Goal: Information Seeking & Learning: Check status

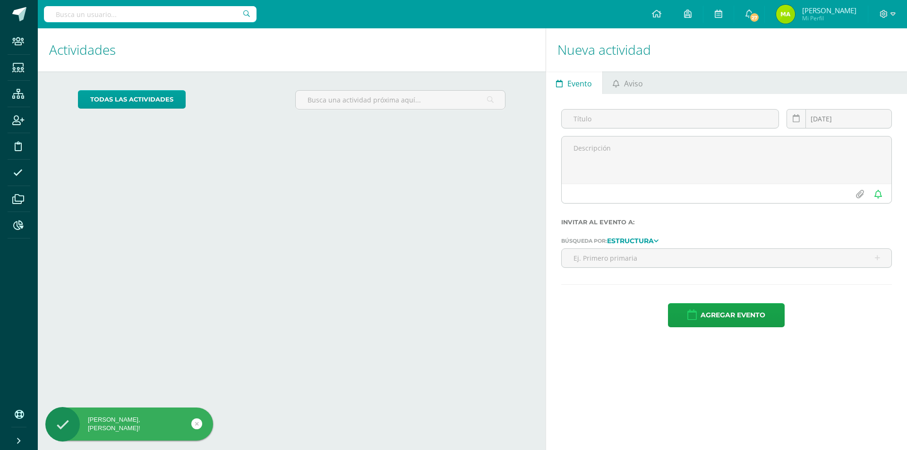
click at [137, 14] on input "text" at bounding box center [150, 14] width 213 height 16
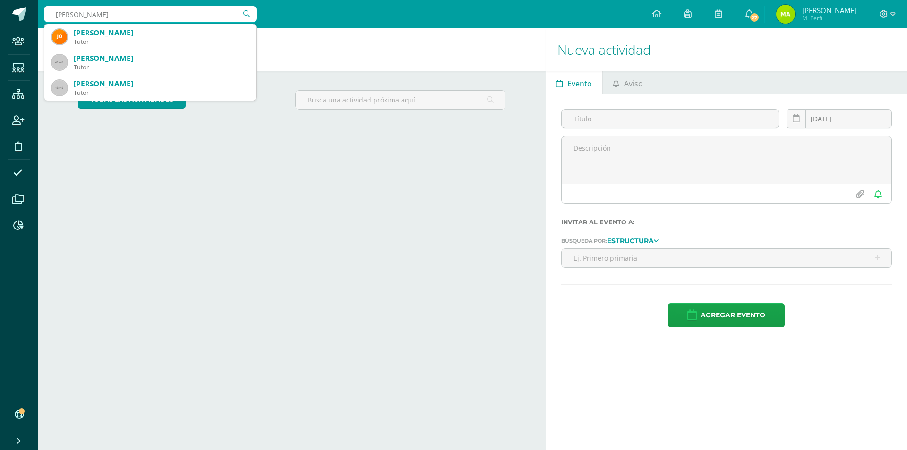
click at [73, 17] on input "fredy orellana" at bounding box center [150, 14] width 213 height 16
type input "o"
type input "fredy lópez"
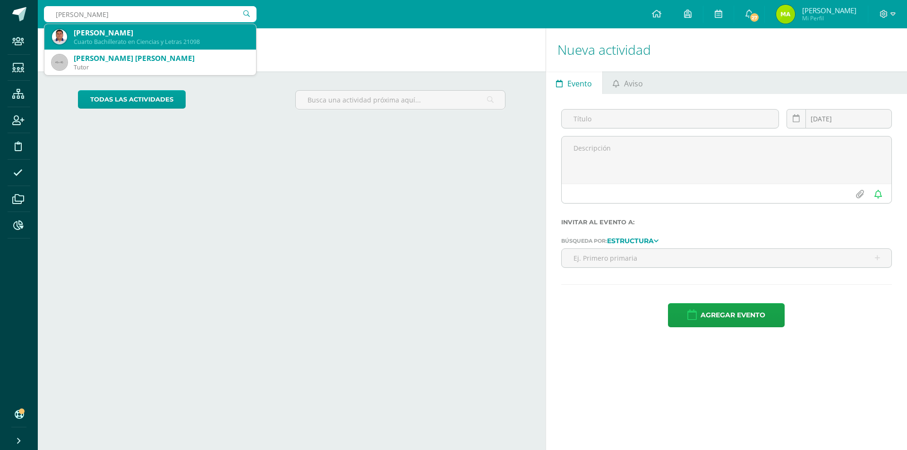
click at [180, 41] on div "Cuarto Bachillerato en Ciencias y Letras 21098" at bounding box center [161, 42] width 175 height 8
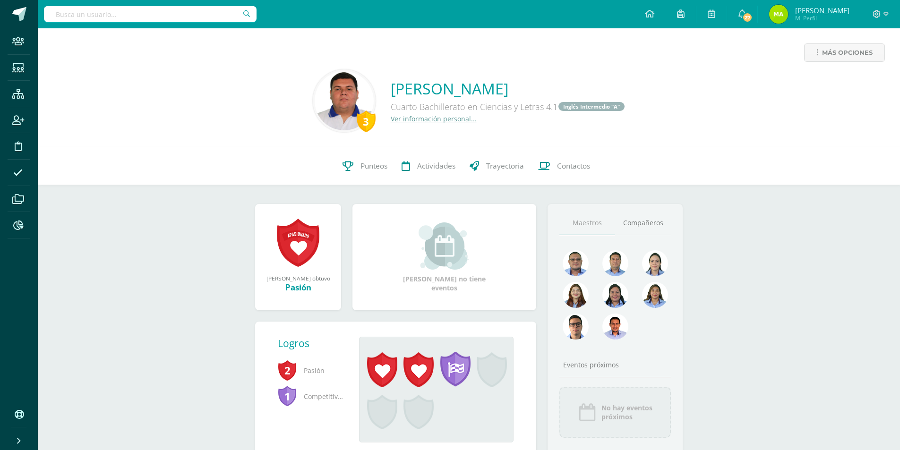
click at [407, 119] on link "Ver información personal..." at bounding box center [434, 118] width 86 height 9
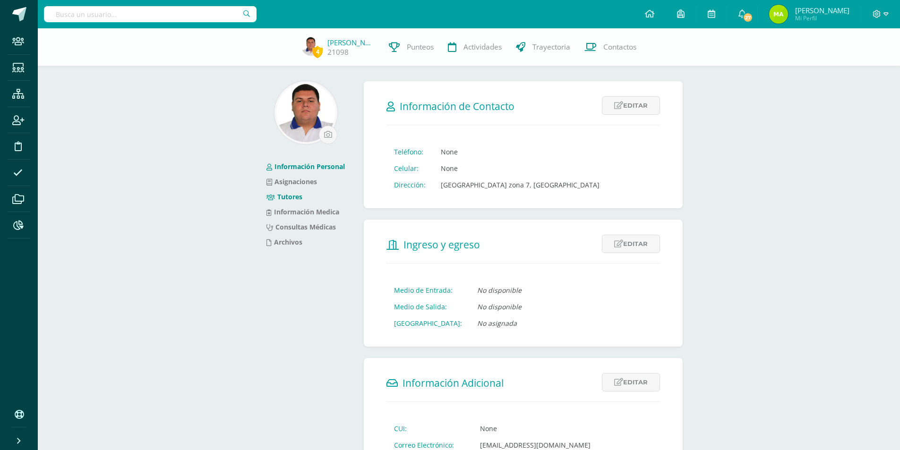
click at [287, 199] on link "Tutores" at bounding box center [284, 196] width 36 height 9
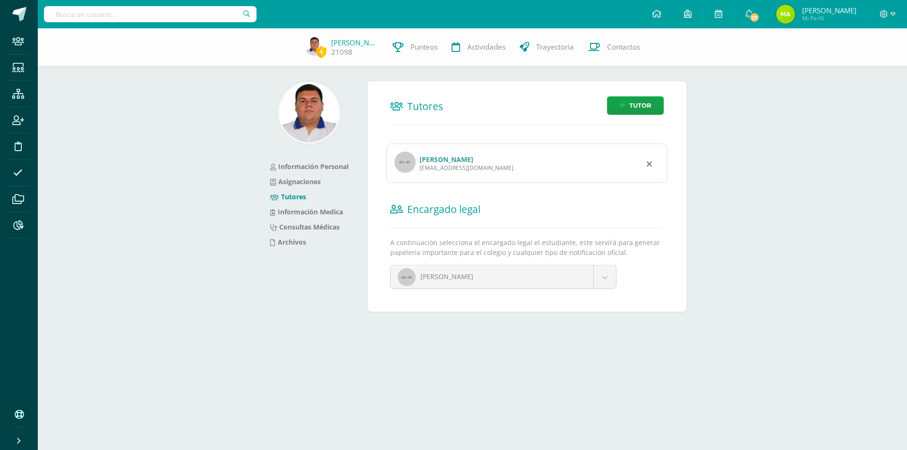
click at [468, 158] on link "[PERSON_NAME]" at bounding box center [447, 159] width 54 height 9
click at [424, 49] on span "Punteos" at bounding box center [424, 47] width 27 height 10
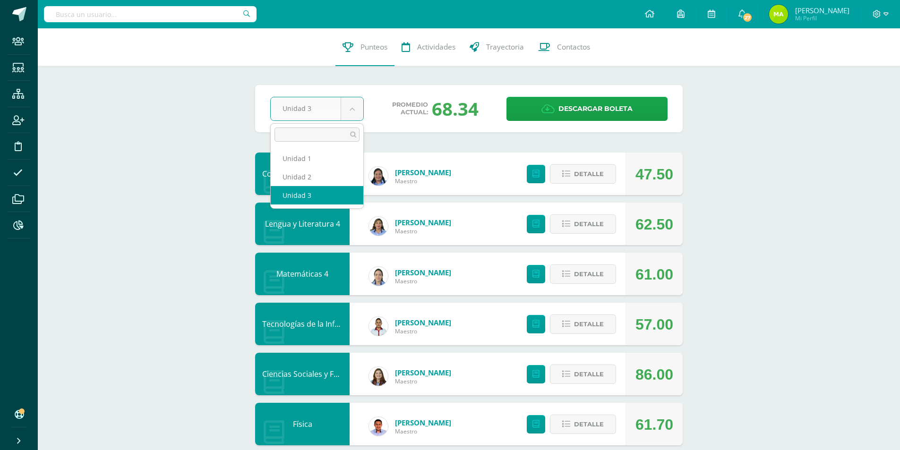
click at [356, 108] on body "Staff Estudiantes Estructura Inscripción Disciplina Asistencia Archivos Reporte…" at bounding box center [450, 407] width 900 height 815
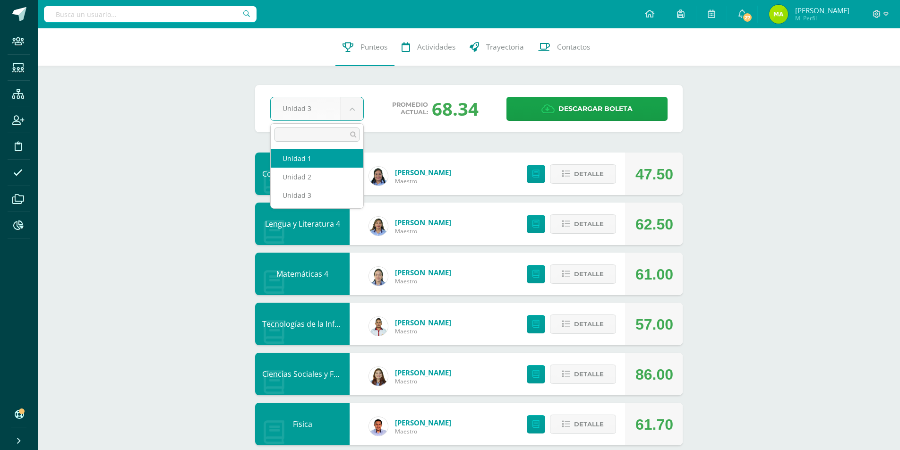
select select "Unidad 1"
click at [310, 113] on body "Staff Estudiantes Estructura Inscripción Disciplina Asistencia Archivos Reporte…" at bounding box center [450, 407] width 900 height 815
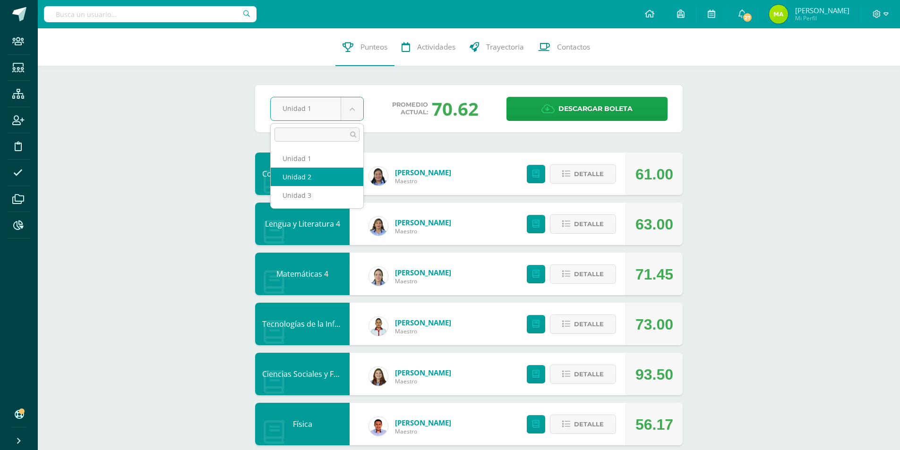
select select "Unidad 2"
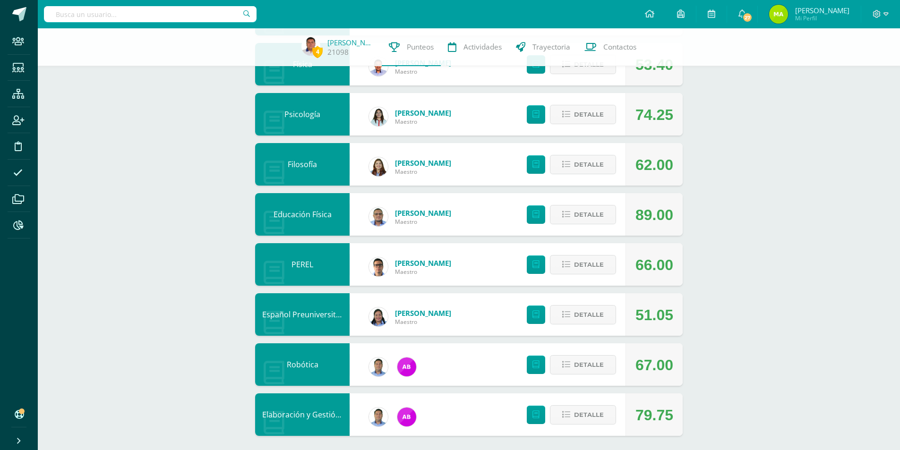
scroll to position [361, 0]
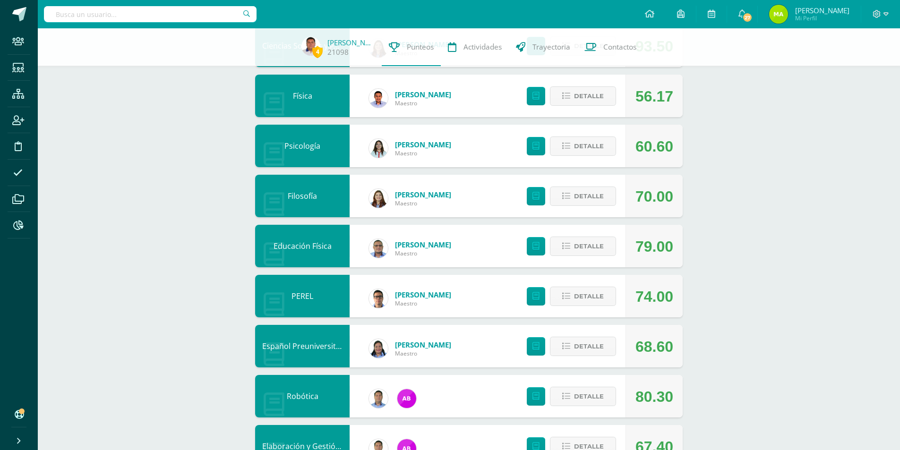
scroll to position [361, 0]
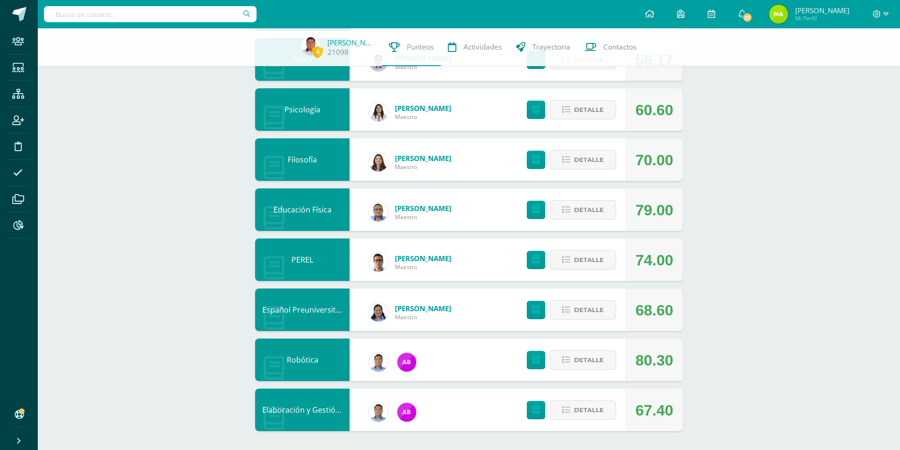
click at [299, 315] on div "Español Preuniversitario" at bounding box center [302, 310] width 94 height 43
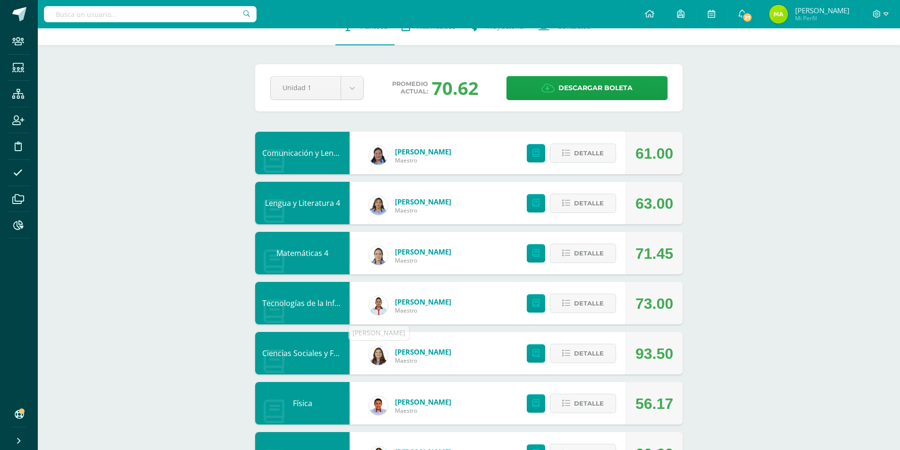
scroll to position [0, 0]
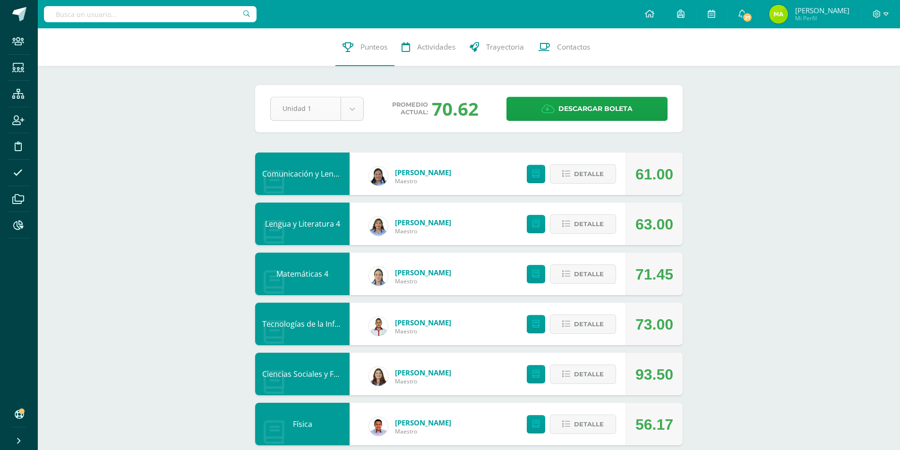
click at [306, 103] on body "Staff Estudiantes Estructura Inscripción Disciplina Asistencia Archivos Reporte…" at bounding box center [450, 407] width 900 height 815
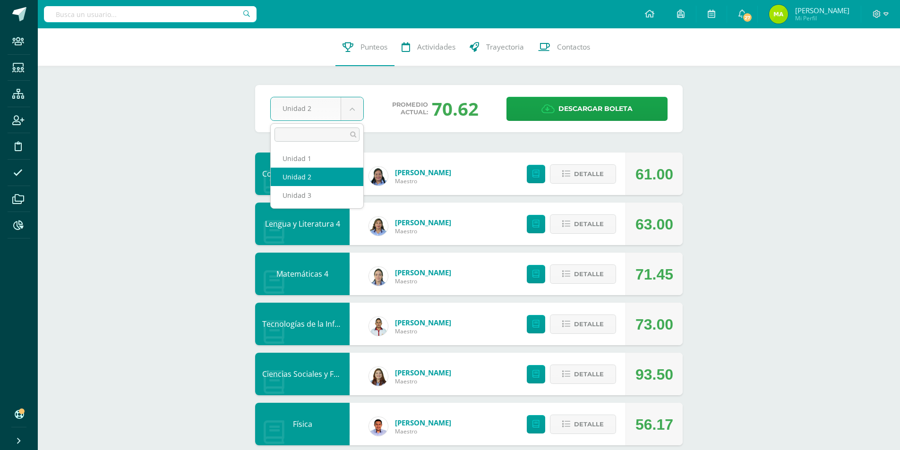
click at [304, 105] on body "Staff Estudiantes Estructura Inscripción Disciplina Asistencia Archivos Reporte…" at bounding box center [450, 407] width 900 height 815
select select "Unidad 1"
click at [318, 105] on body "Staff Estudiantes Estructura Inscripción Disciplina Asistencia Archivos Reporte…" at bounding box center [450, 407] width 900 height 815
select select "Unidad 2"
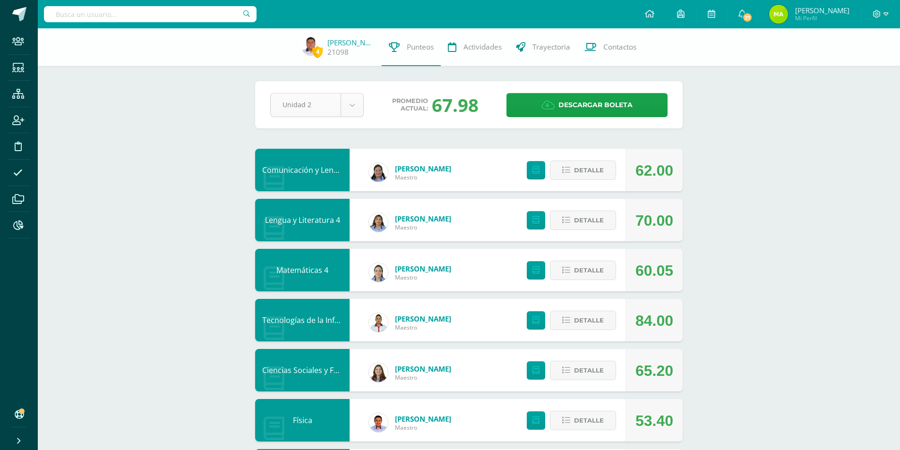
click at [325, 106] on body "Staff Estudiantes Estructura Inscripción Disciplina Asistencia Archivos Reporte…" at bounding box center [450, 405] width 900 height 811
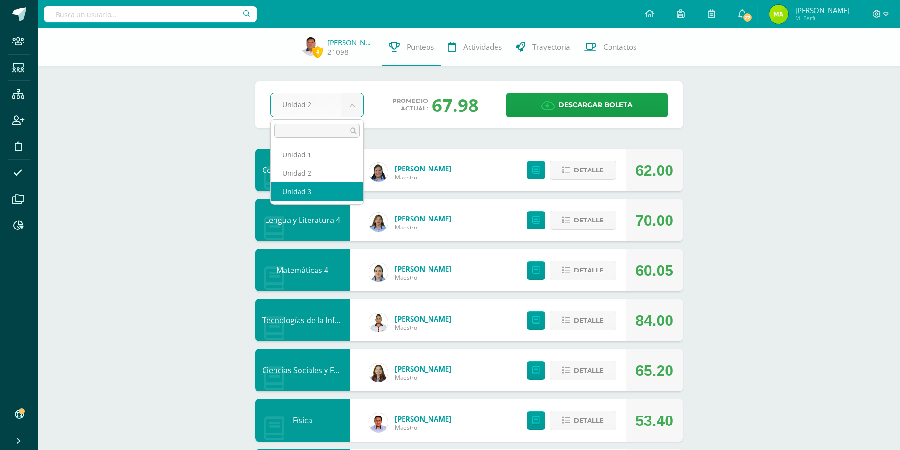
select select "Unidad 3"
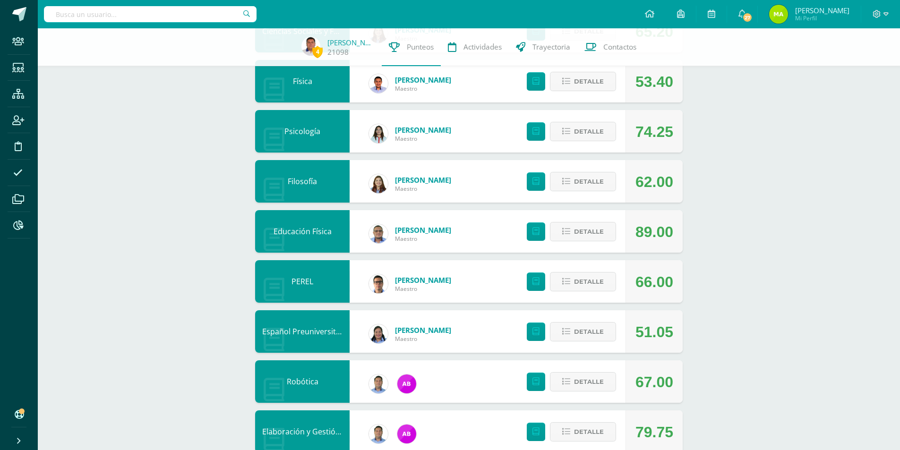
scroll to position [361, 0]
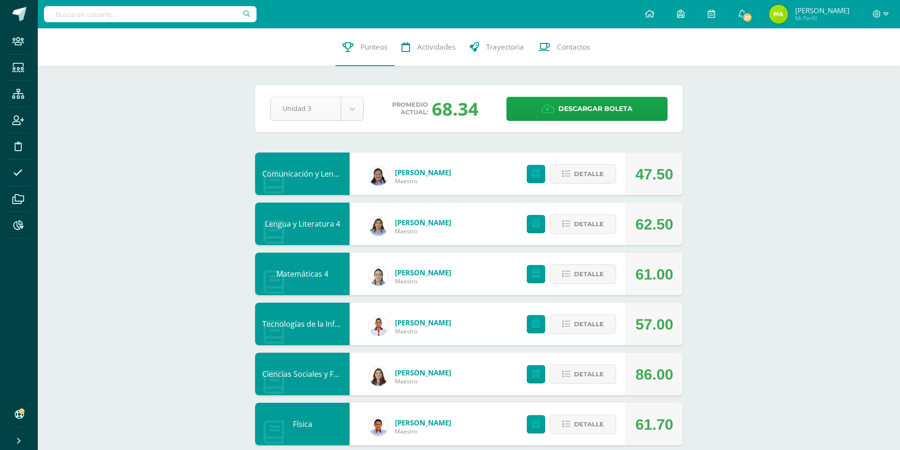
click at [324, 108] on body "Staff Estudiantes Estructura Inscripción Disciplina Asistencia Archivos Reporte…" at bounding box center [450, 407] width 900 height 815
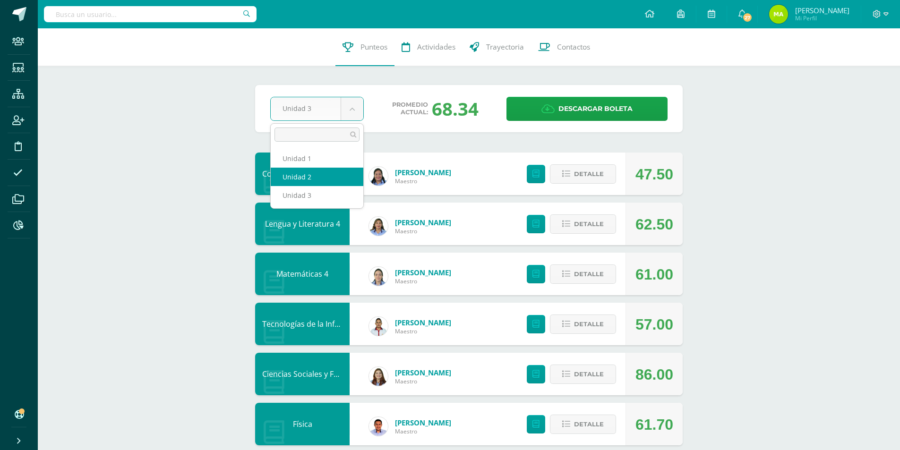
select select "Unidad 2"
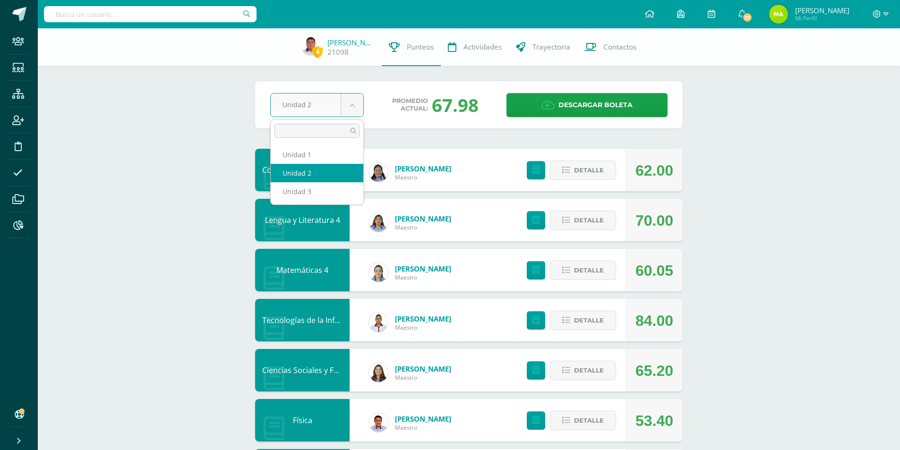
click at [314, 111] on body "Staff Estudiantes Estructura Inscripción Disciplina Asistencia Archivos Reporte…" at bounding box center [450, 405] width 900 height 811
select select "Unidad 1"
click at [334, 102] on body "Staff Estudiantes Estructura Inscripción Disciplina Asistencia Archivos Reporte…" at bounding box center [450, 405] width 900 height 811
select select "Unidad 2"
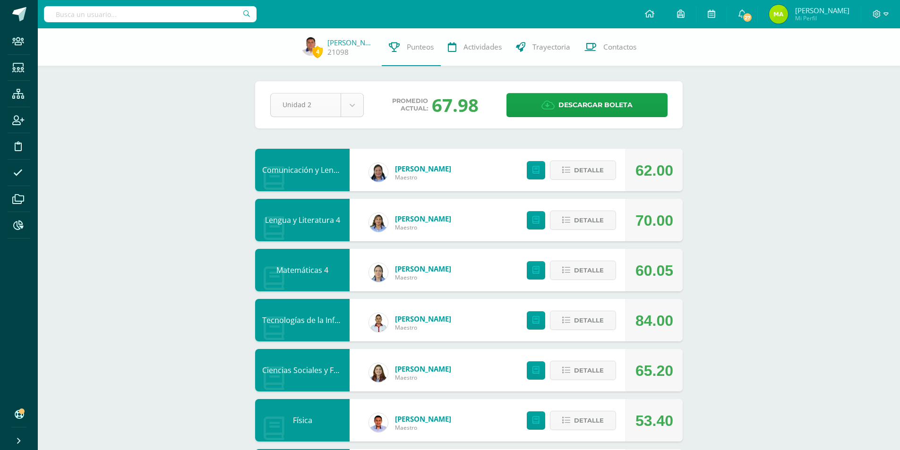
click at [313, 115] on body "Staff Estudiantes Estructura Inscripción Disciplina Asistencia Archivos Reporte…" at bounding box center [450, 405] width 900 height 811
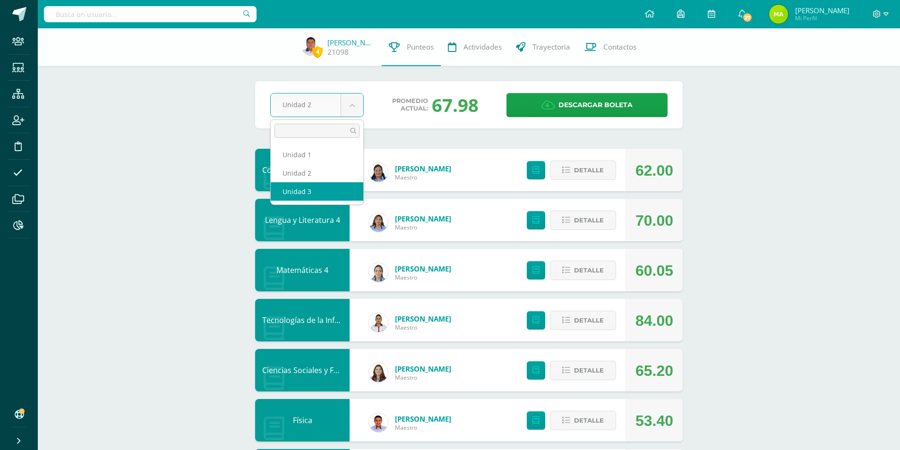
select select "Unidad 3"
